Goal: Find specific page/section: Find specific page/section

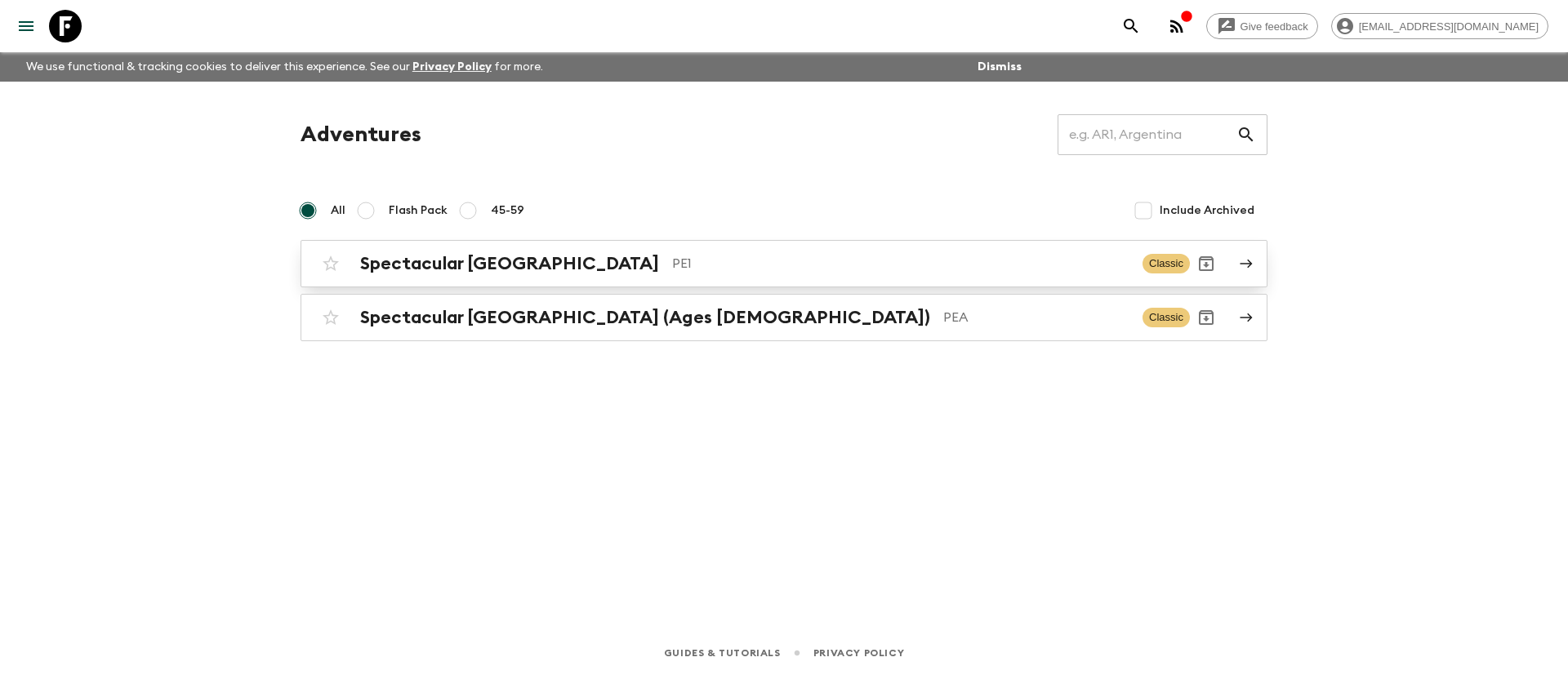
click at [672, 267] on p "PE1" at bounding box center [901, 264] width 457 height 19
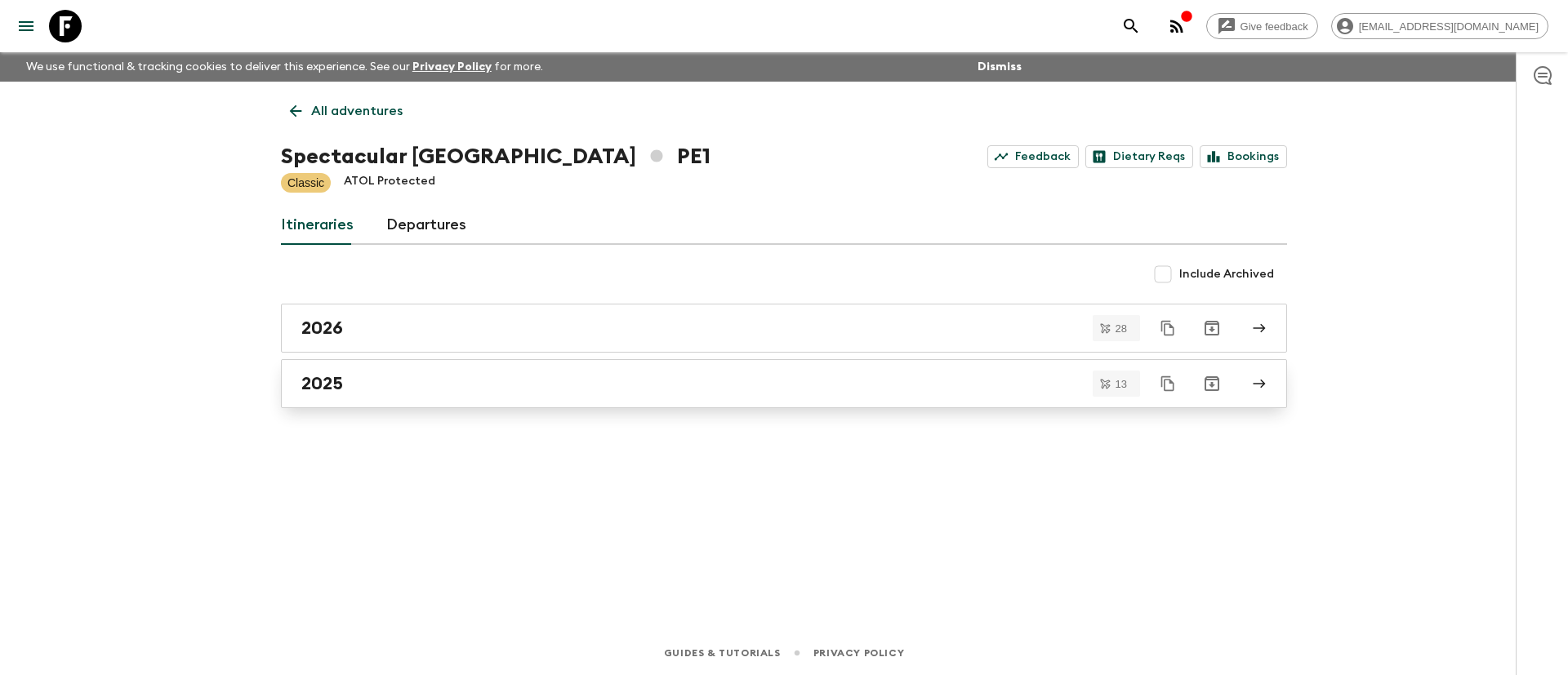
click at [519, 391] on div "2025" at bounding box center [768, 384] width 934 height 21
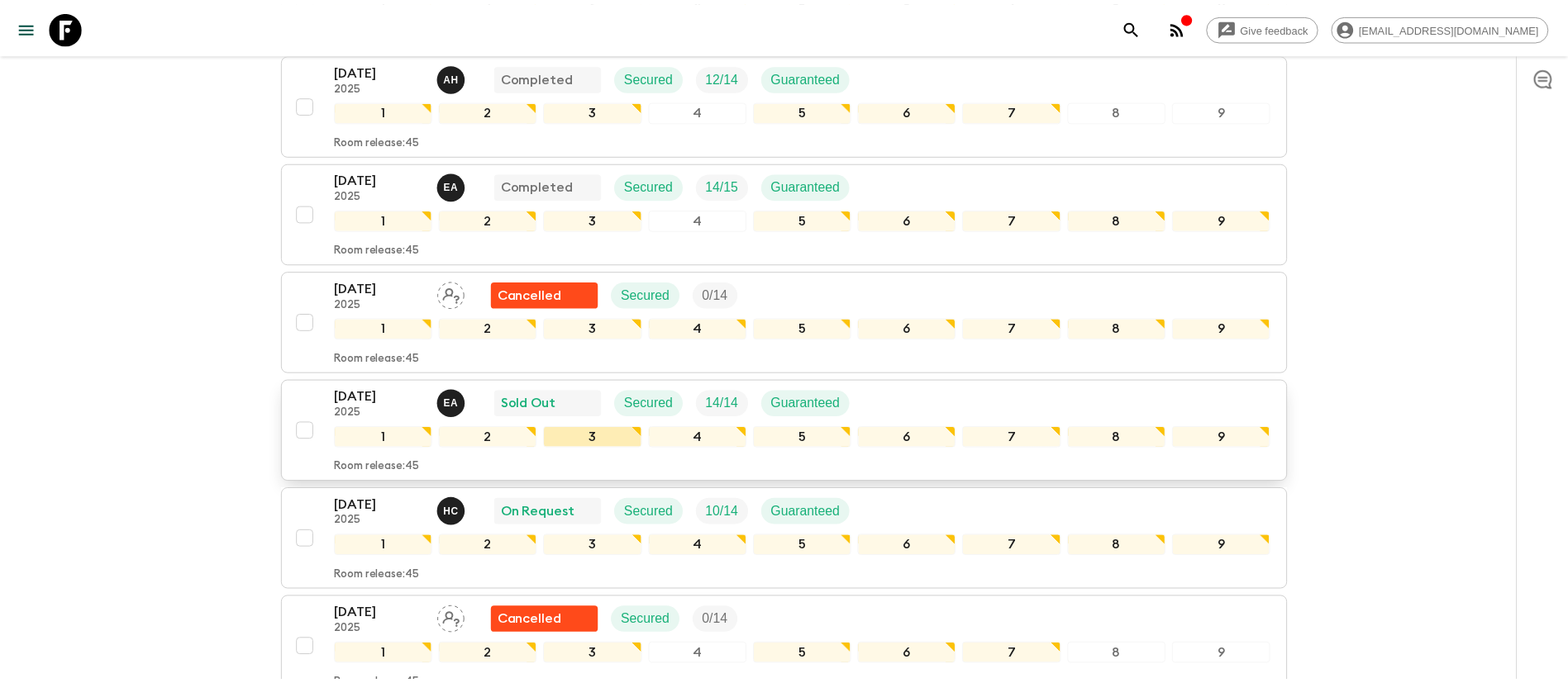
scroll to position [495, 0]
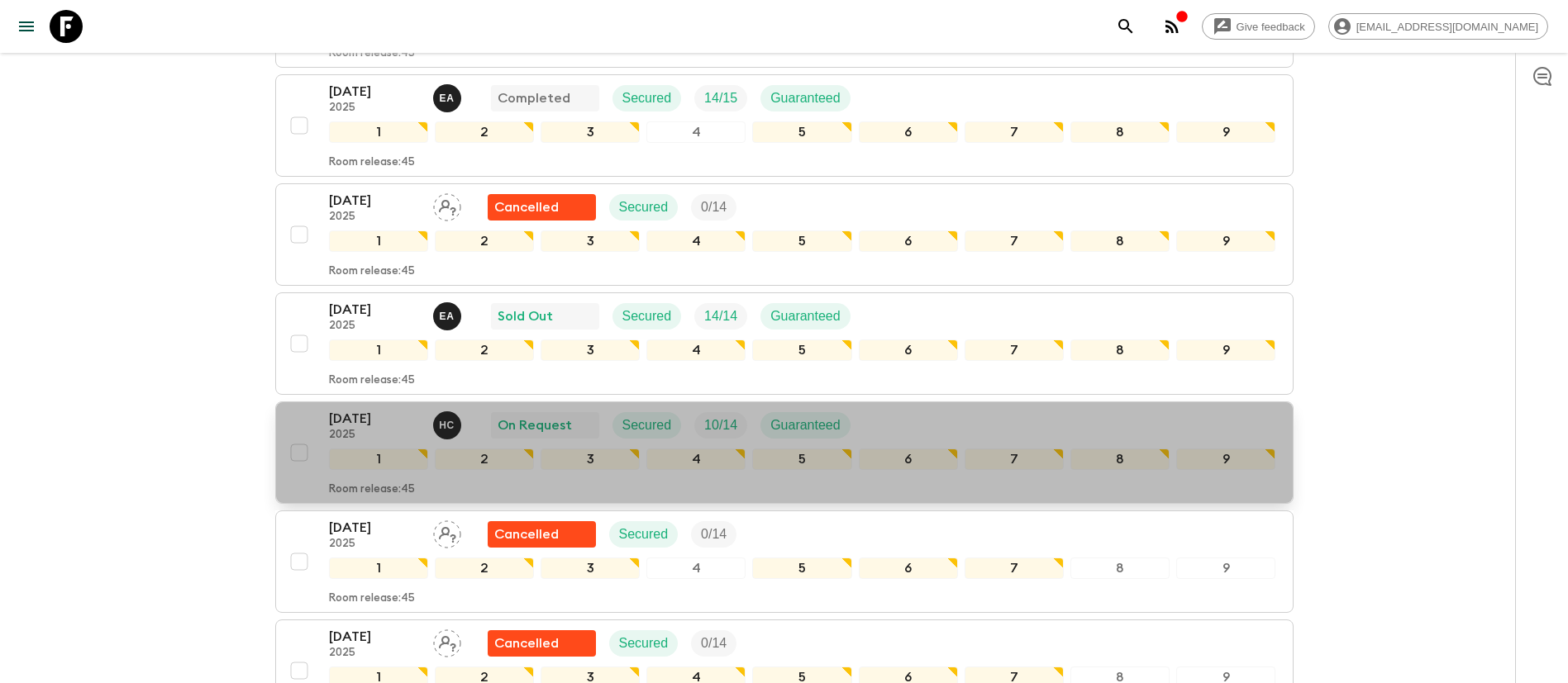
click at [925, 422] on div "[DATE] 2025 H C On Request Secured 10 / 14 Guaranteed" at bounding box center [803, 425] width 948 height 33
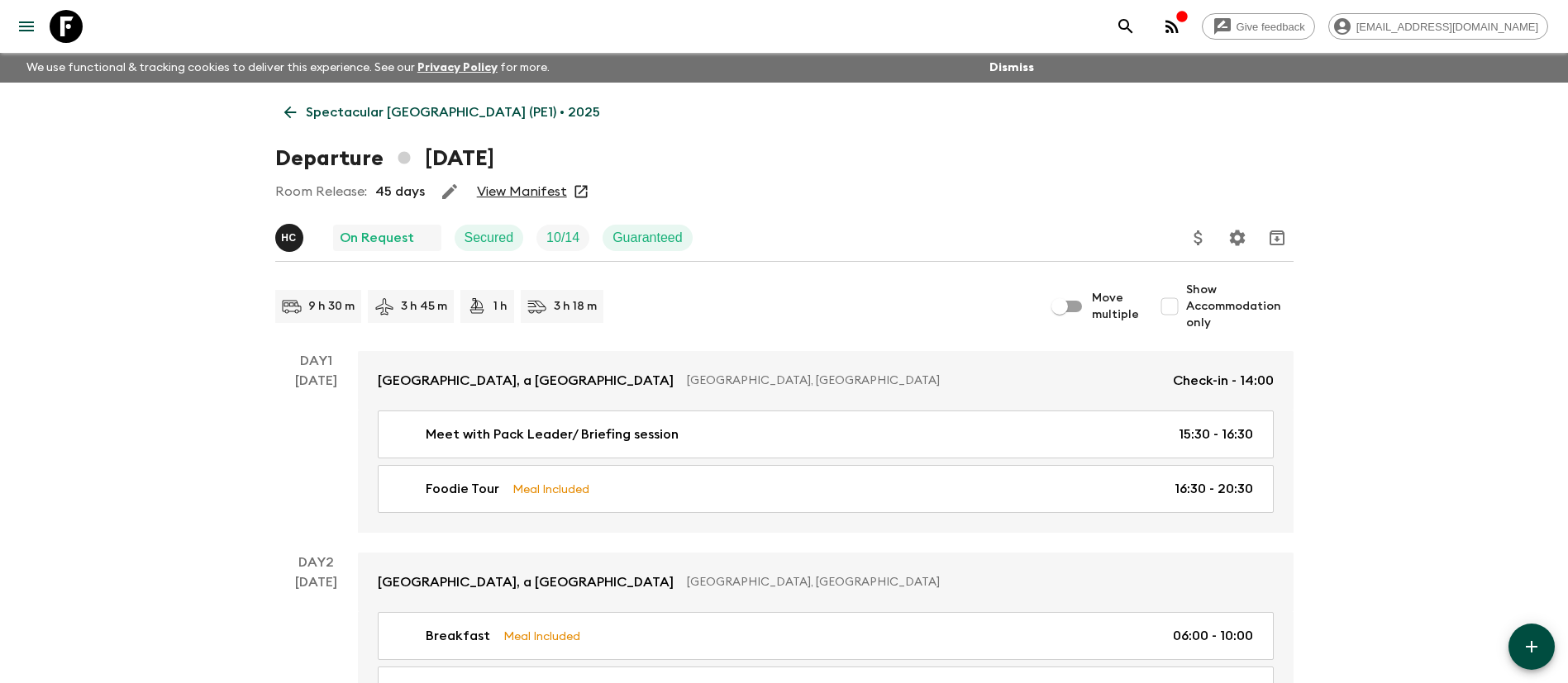
click at [528, 189] on link "View Manifest" at bounding box center [521, 191] width 90 height 17
click at [514, 196] on link "View Manifest" at bounding box center [521, 191] width 90 height 17
click at [371, 115] on p "Spectacular [GEOGRAPHIC_DATA] (PE1) • 2025" at bounding box center [453, 112] width 295 height 20
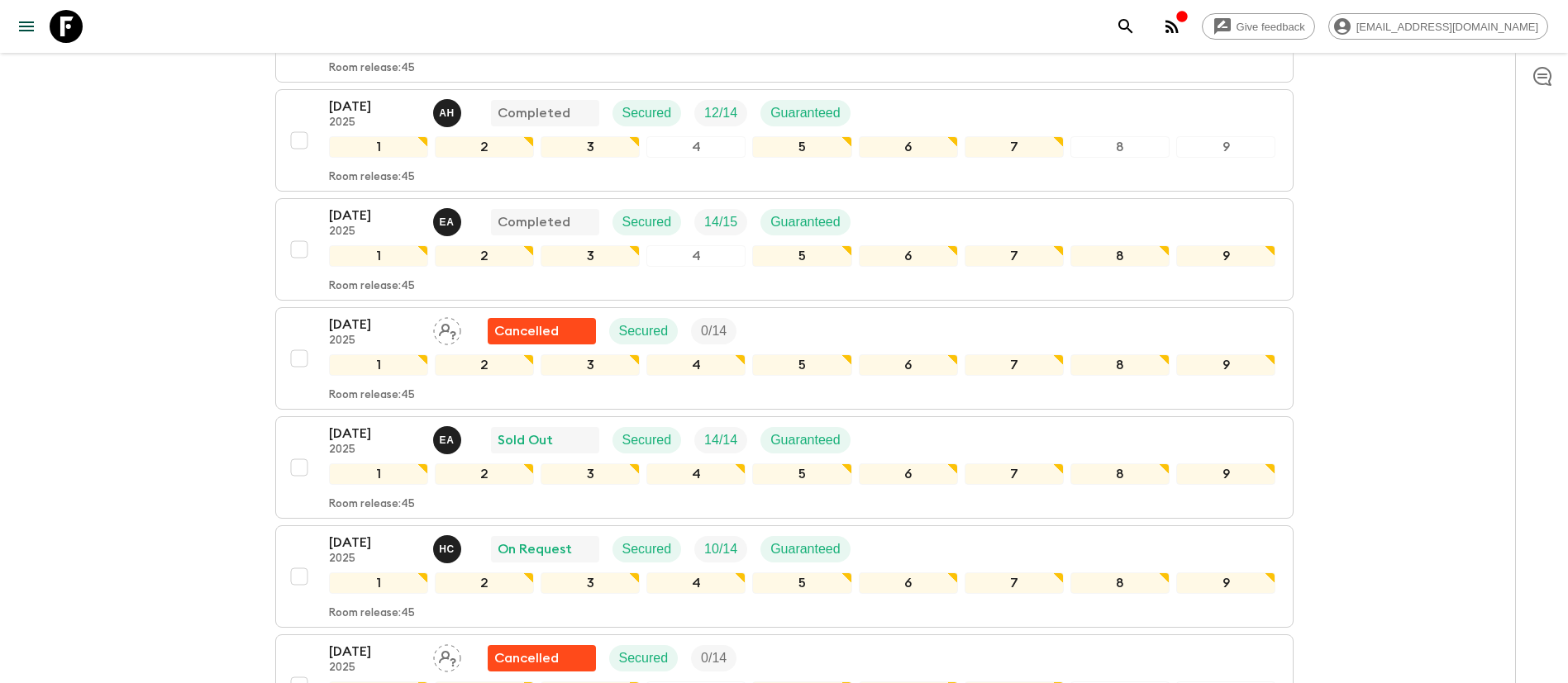
scroll to position [495, 0]
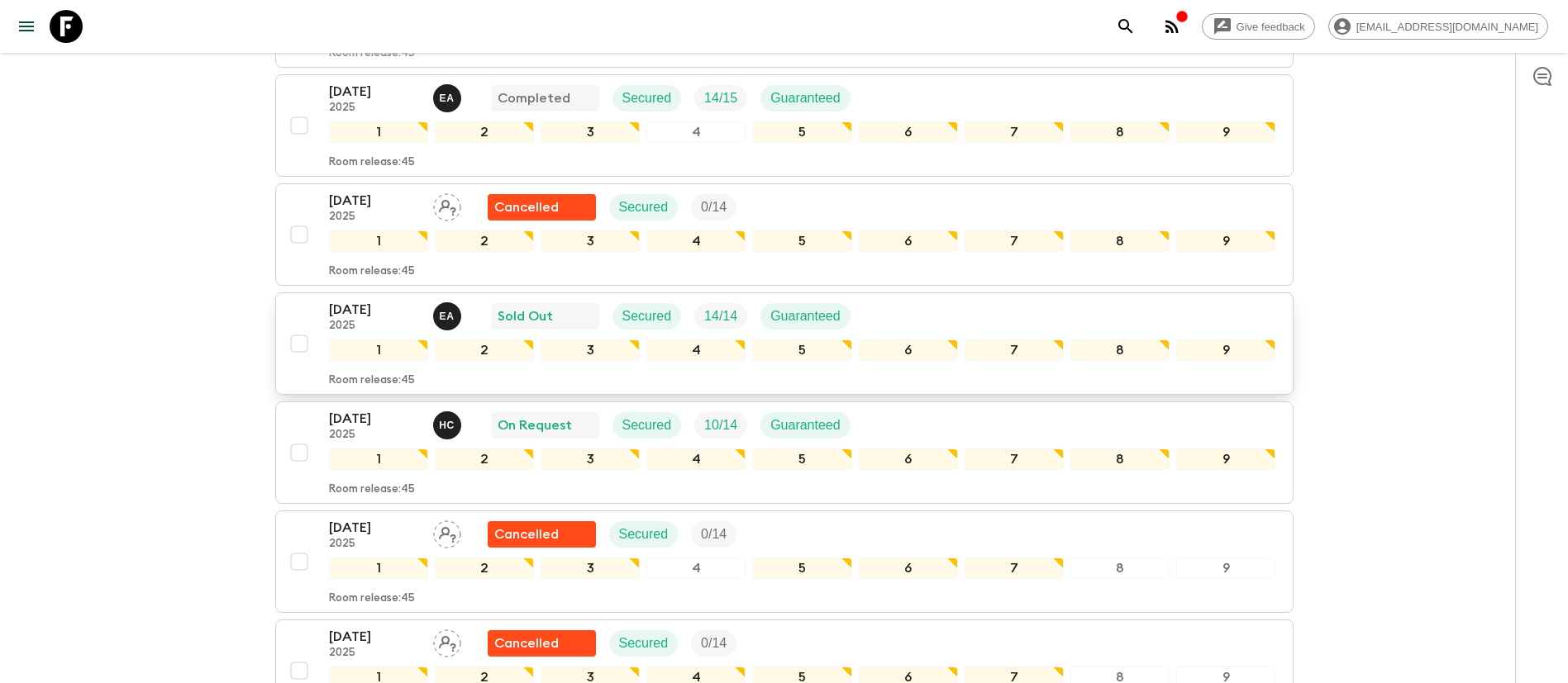
click at [964, 317] on div "[DATE] 2025 E A Sold Out Secured 14 / 14 Guaranteed" at bounding box center [803, 316] width 948 height 33
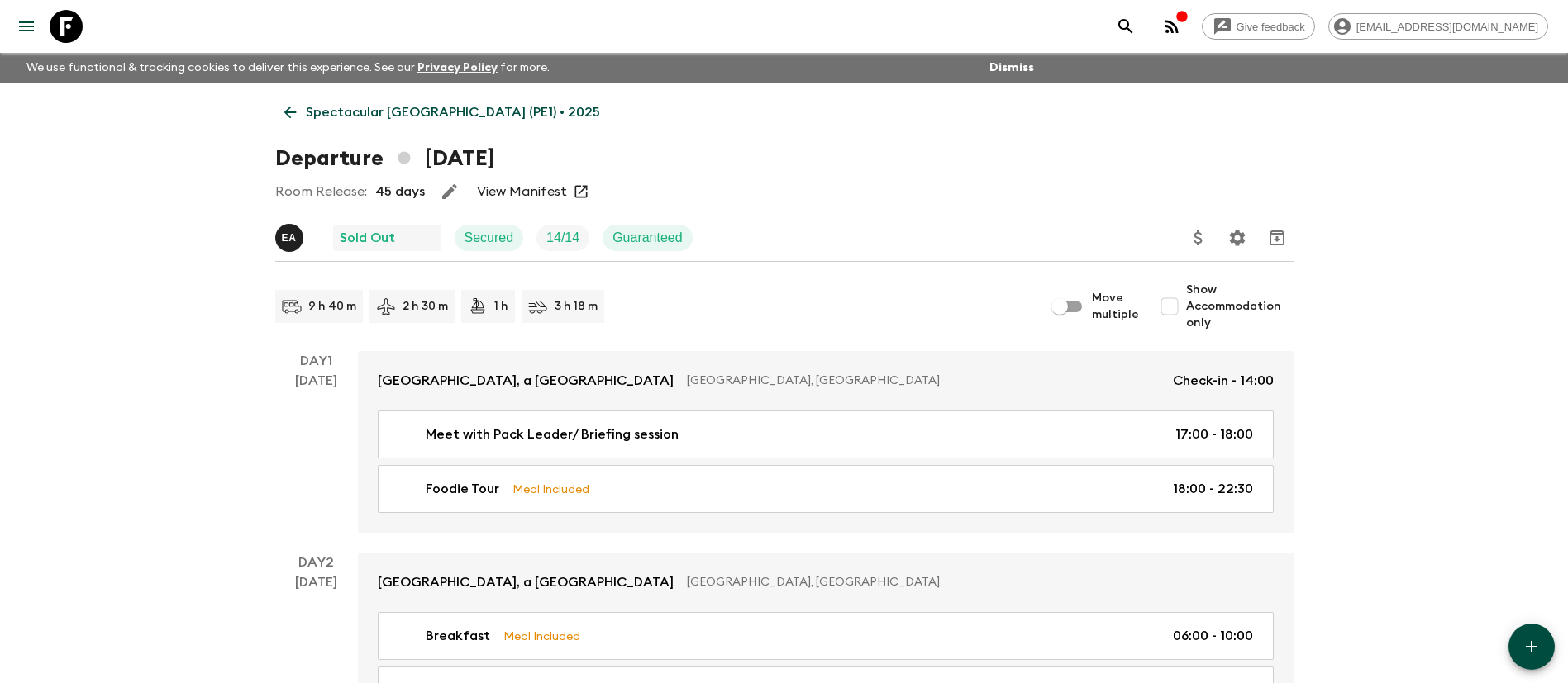
click at [544, 189] on link "View Manifest" at bounding box center [521, 191] width 90 height 17
click at [347, 122] on p "Spectacular [GEOGRAPHIC_DATA] (PE1) • 2025" at bounding box center [453, 112] width 295 height 20
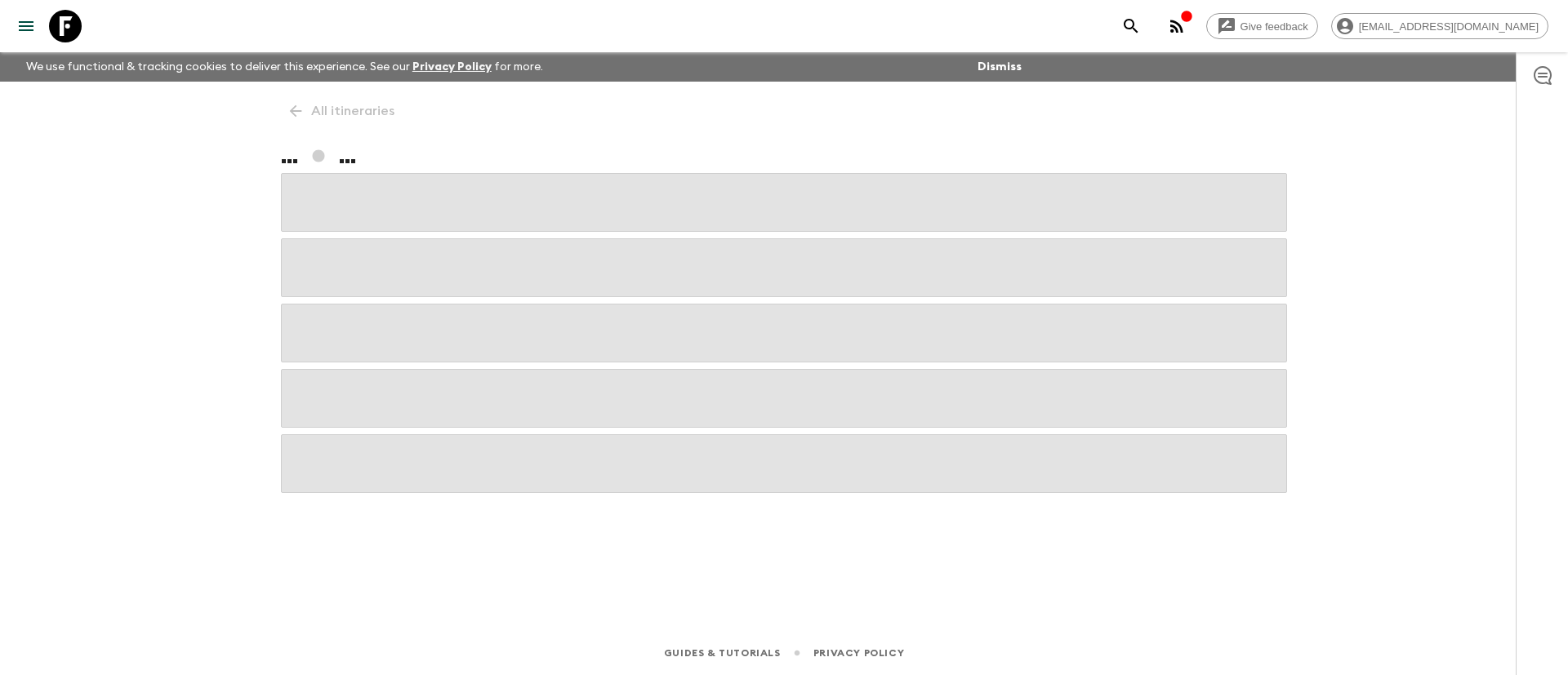
click at [345, 113] on div "All itineraries ... ..." at bounding box center [783, 333] width 1045 height 504
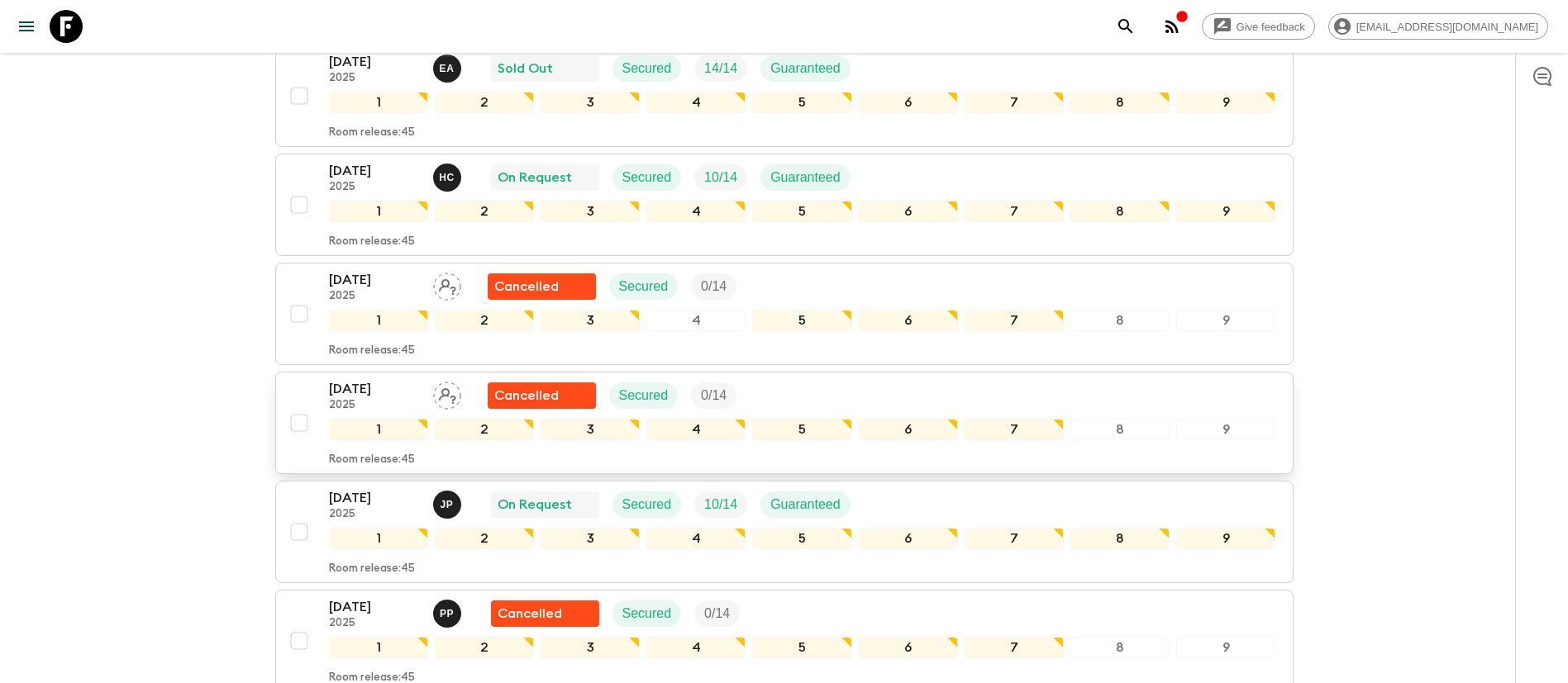
scroll to position [992, 0]
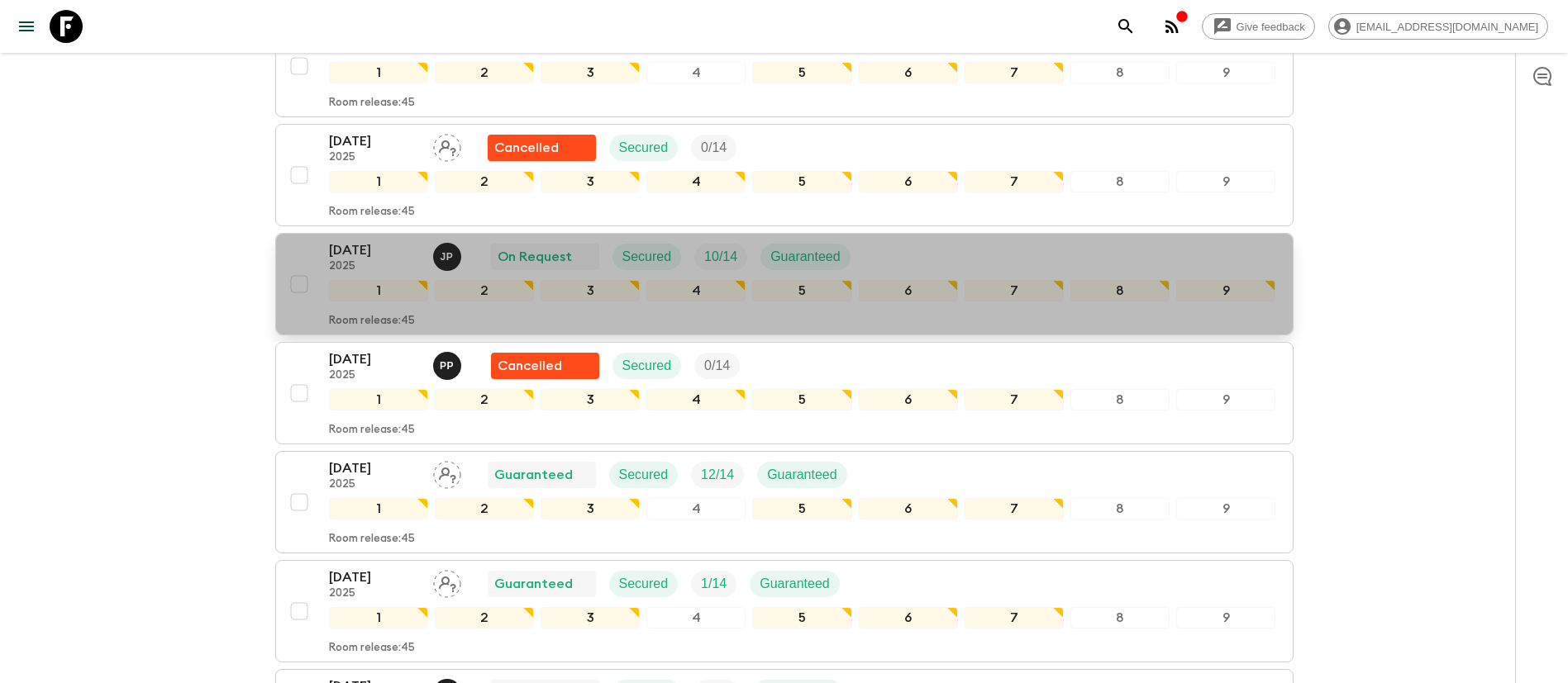
click at [985, 245] on div "[DATE] 2025 J P On Request Secured 10 / 14 Guaranteed" at bounding box center [803, 256] width 948 height 33
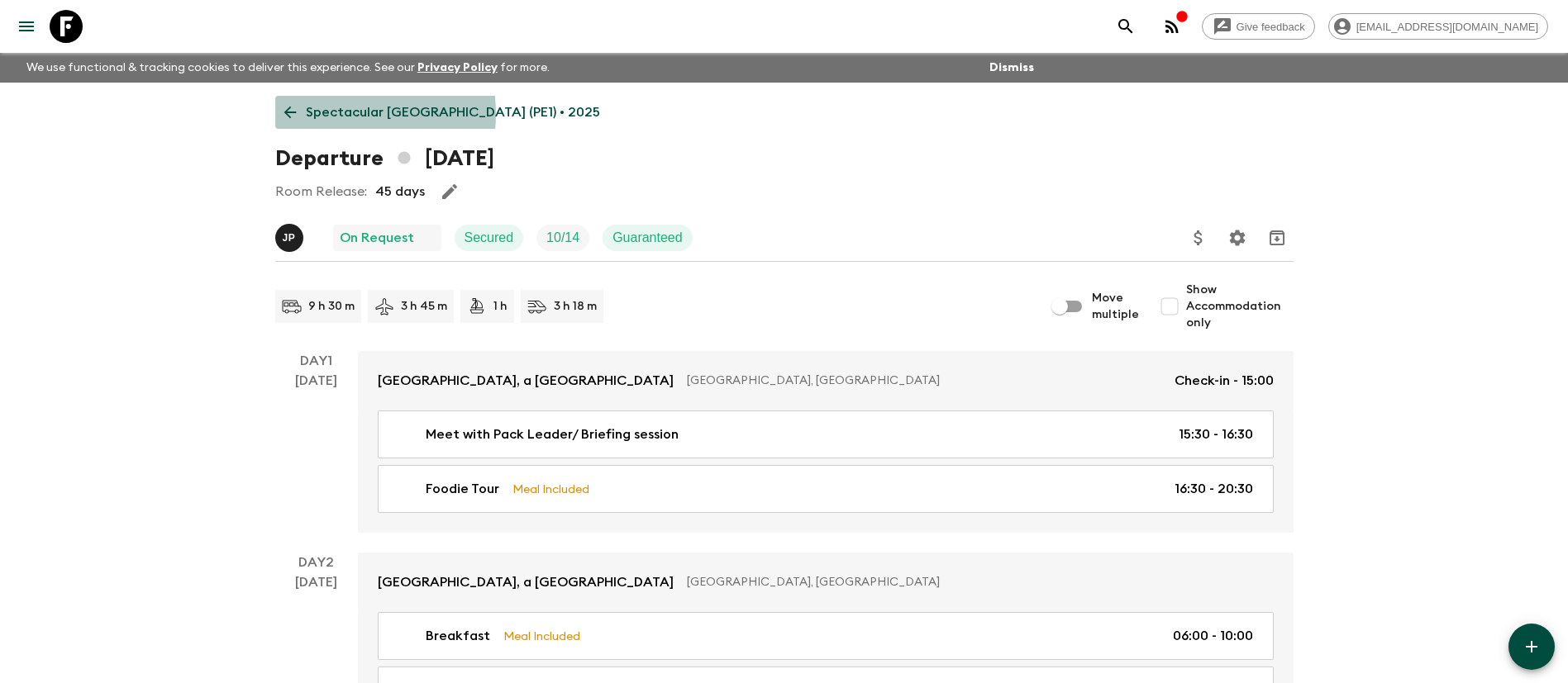
click at [332, 113] on p "Spectacular [GEOGRAPHIC_DATA] (PE1) • 2025" at bounding box center [453, 112] width 295 height 20
